Goal: Consume media (video, audio)

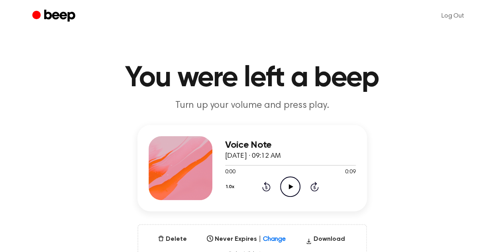
click at [296, 179] on icon "Play Audio" at bounding box center [290, 186] width 20 height 20
click at [297, 185] on icon "Play Audio" at bounding box center [290, 186] width 20 height 20
click at [297, 185] on icon "Pause Audio" at bounding box center [290, 186] width 20 height 20
click at [297, 185] on icon "Play Audio" at bounding box center [290, 186] width 20 height 20
click at [297, 185] on icon "Pause Audio" at bounding box center [290, 186] width 20 height 20
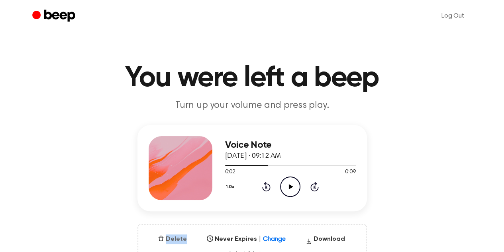
click at [180, 236] on button "Delete" at bounding box center [172, 239] width 35 height 10
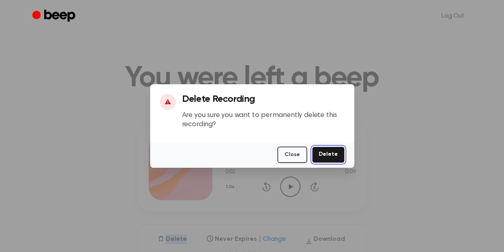
click at [337, 149] on button "Delete" at bounding box center [328, 154] width 33 height 16
